Goal: Find contact information: Find contact information

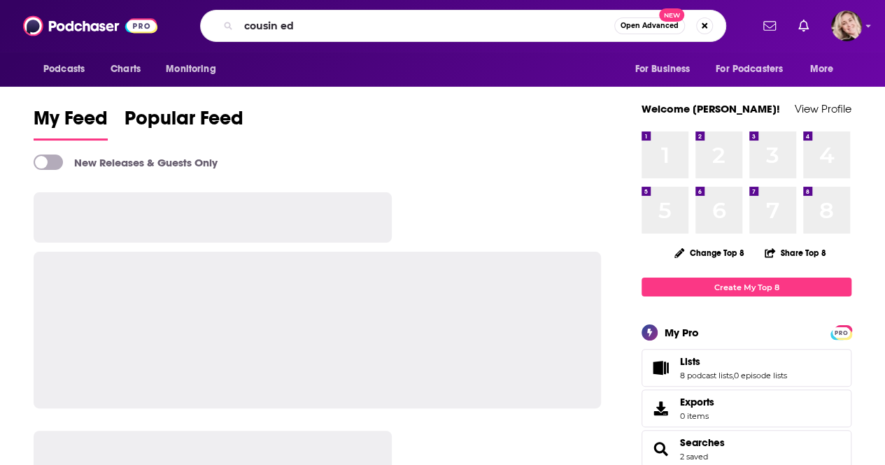
type input "cousin ed"
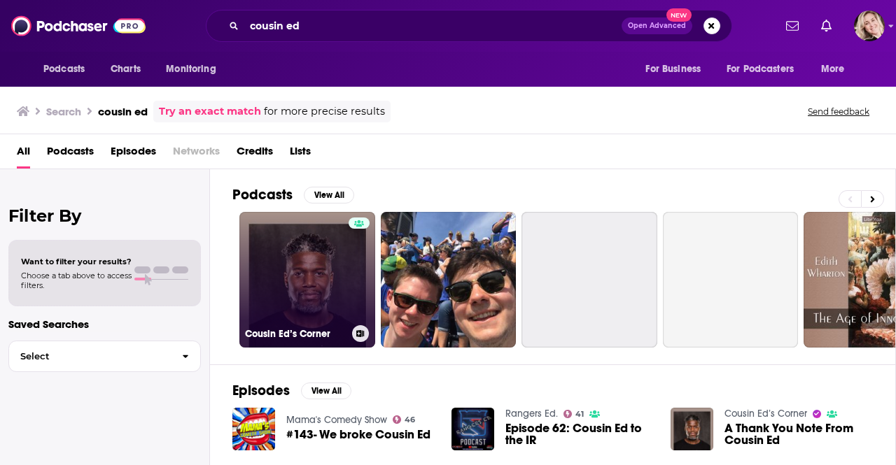
click at [317, 264] on link "Cousin Ed’s Corner" at bounding box center [307, 280] width 136 height 136
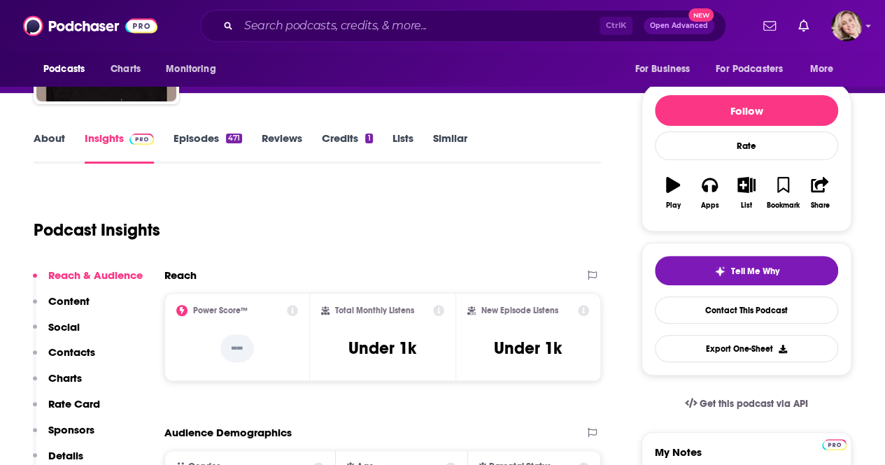
scroll to position [158, 0]
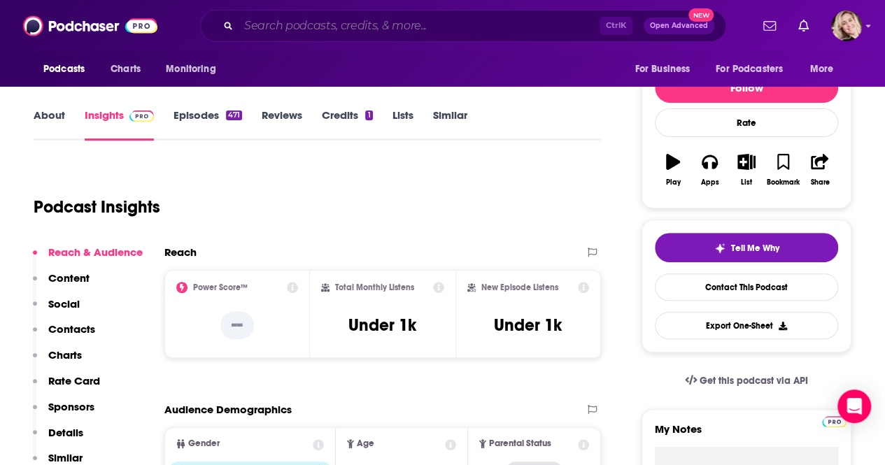
click at [282, 24] on input "Search podcasts, credits, & more..." at bounding box center [419, 26] width 361 height 22
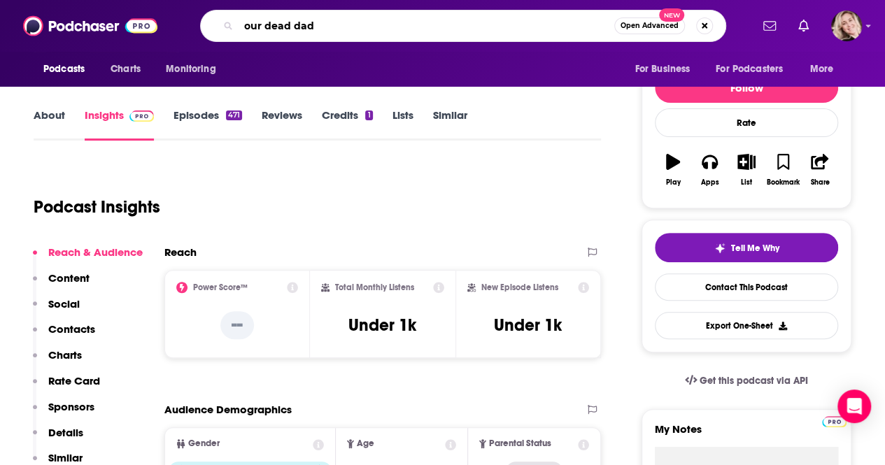
type input "our dead dads"
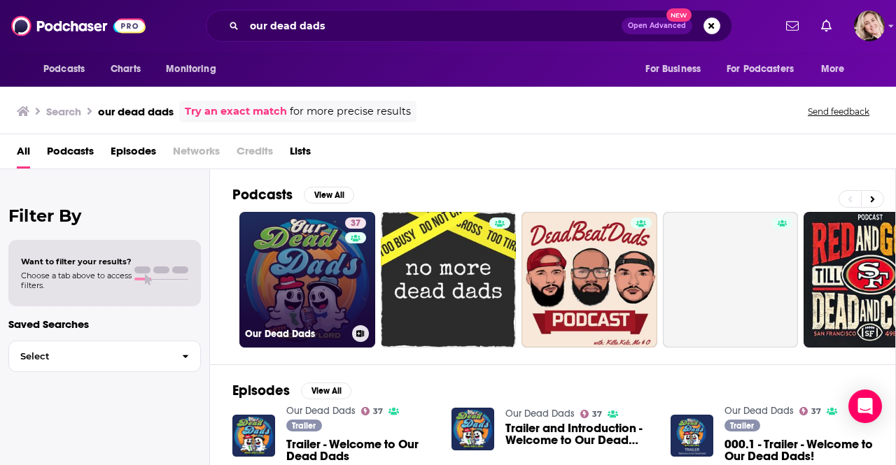
click at [290, 258] on link "37 Our Dead Dads" at bounding box center [307, 280] width 136 height 136
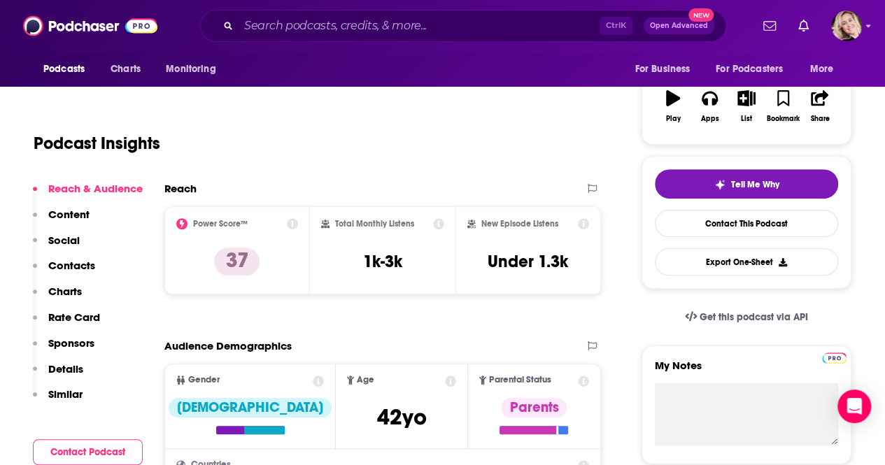
scroll to position [224, 0]
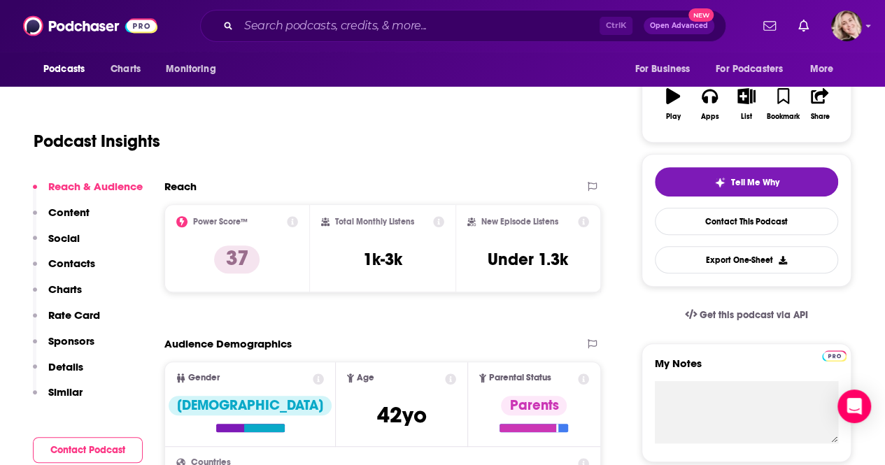
click at [90, 266] on p "Contacts" at bounding box center [71, 263] width 47 height 13
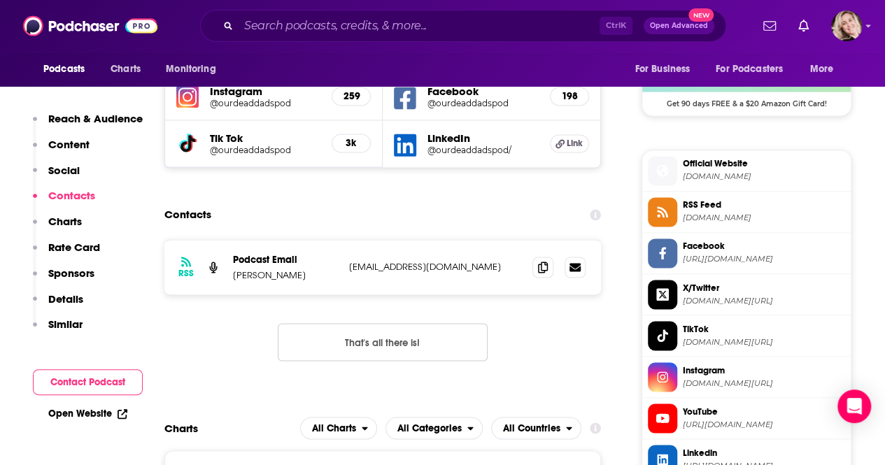
scroll to position [1061, 0]
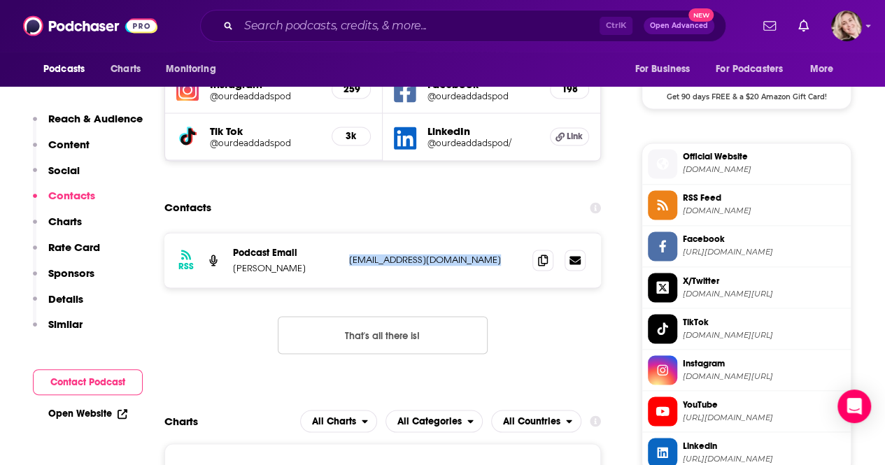
drag, startPoint x: 500, startPoint y: 265, endPoint x: 347, endPoint y: 260, distance: 152.6
click at [347, 260] on div "RSS Podcast Email [PERSON_NAME] [EMAIL_ADDRESS][DOMAIN_NAME] [EMAIL_ADDRESS][DO…" at bounding box center [382, 260] width 437 height 55
copy p "[EMAIL_ADDRESS][DOMAIN_NAME]"
click at [515, 255] on p "[EMAIL_ADDRESS][DOMAIN_NAME]" at bounding box center [435, 260] width 172 height 12
drag, startPoint x: 515, startPoint y: 255, endPoint x: 348, endPoint y: 266, distance: 167.5
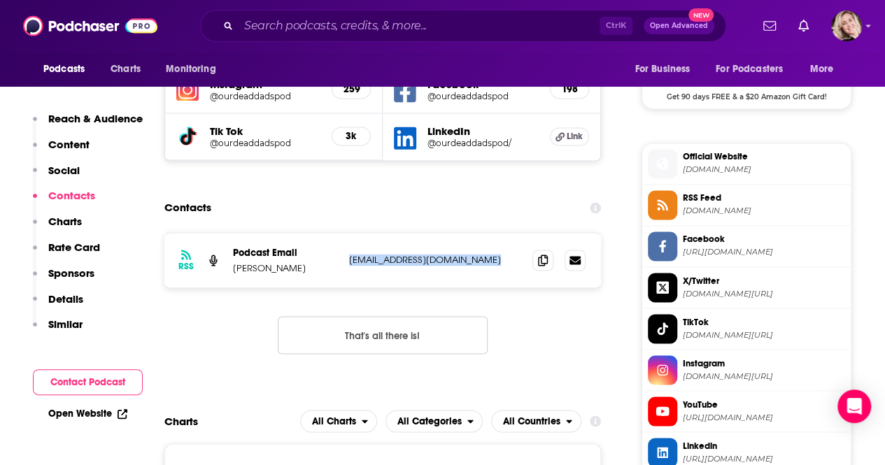
click at [348, 266] on div "RSS Podcast Email [PERSON_NAME] [EMAIL_ADDRESS][DOMAIN_NAME] [EMAIL_ADDRESS][DO…" at bounding box center [382, 260] width 437 height 55
click at [360, 30] on input "Search podcasts, credits, & more..." at bounding box center [419, 26] width 361 height 22
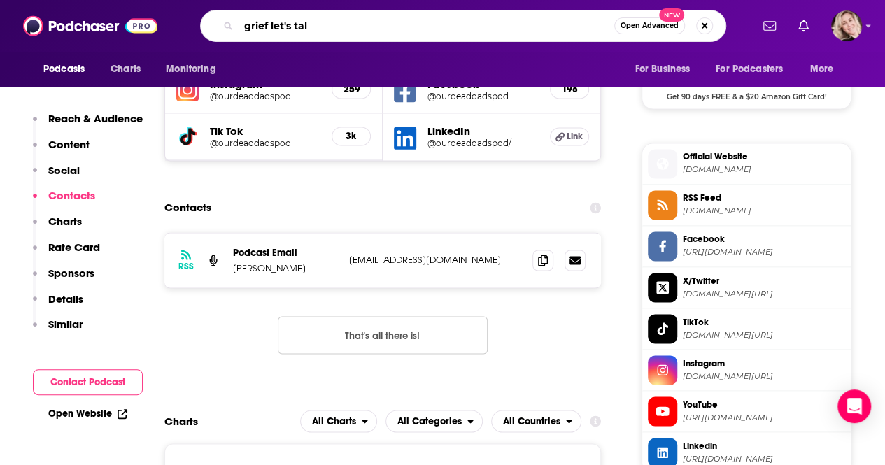
type input "grief let's talk"
